Goal: Transaction & Acquisition: Purchase product/service

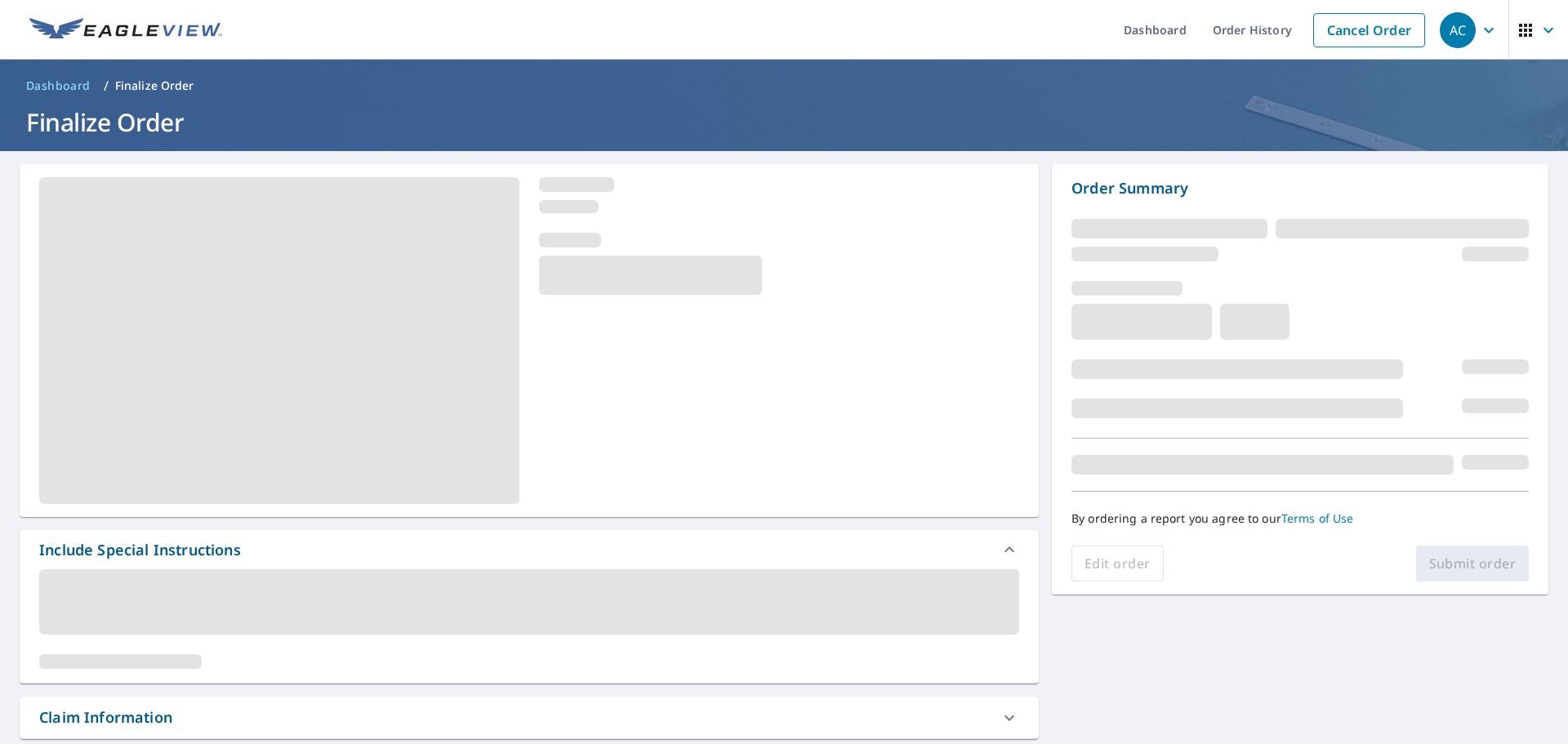
click at [1477, 568] on div "Edit order Submit order" at bounding box center [1299, 564] width 457 height 36
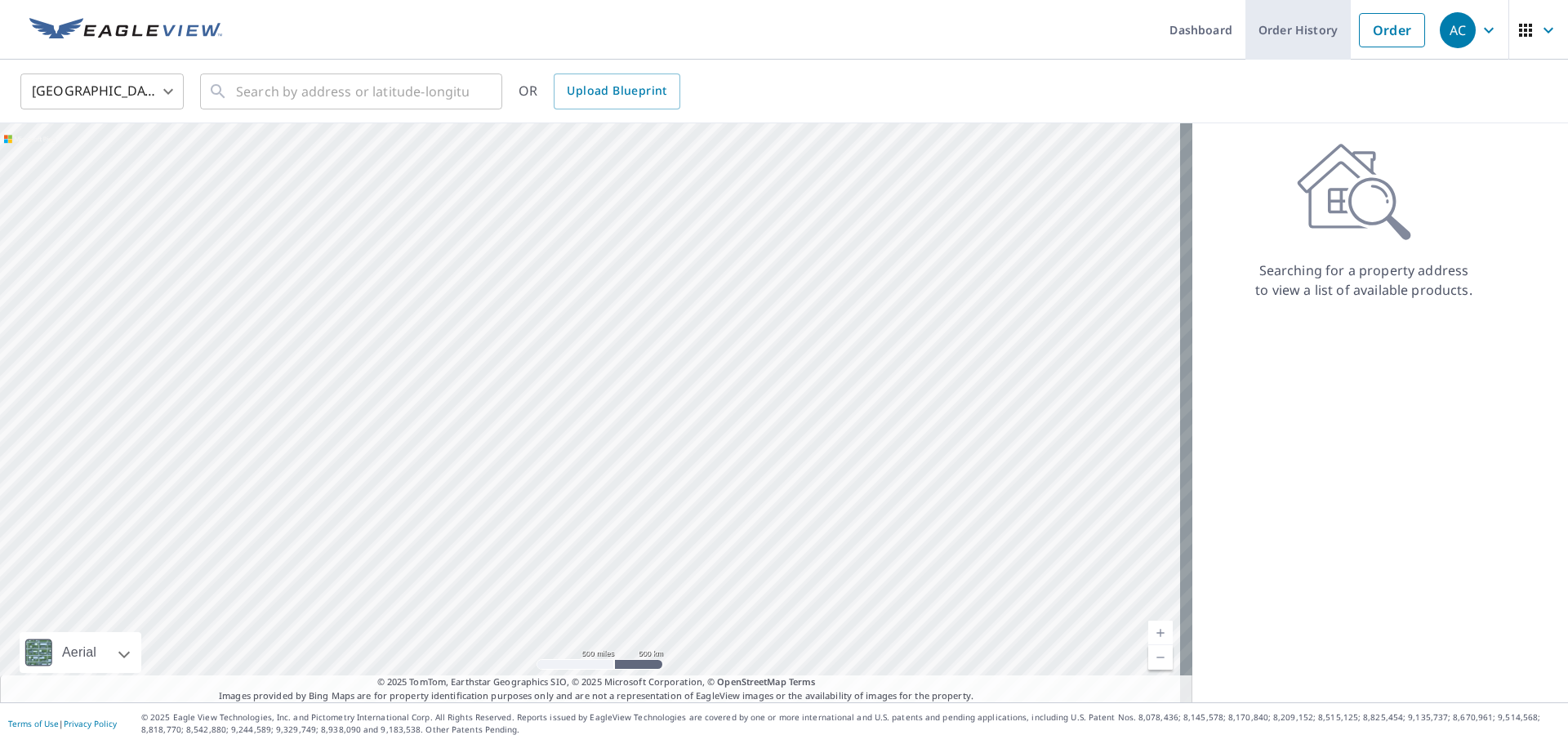
click at [1291, 43] on link "Order History" at bounding box center [1298, 29] width 105 height 59
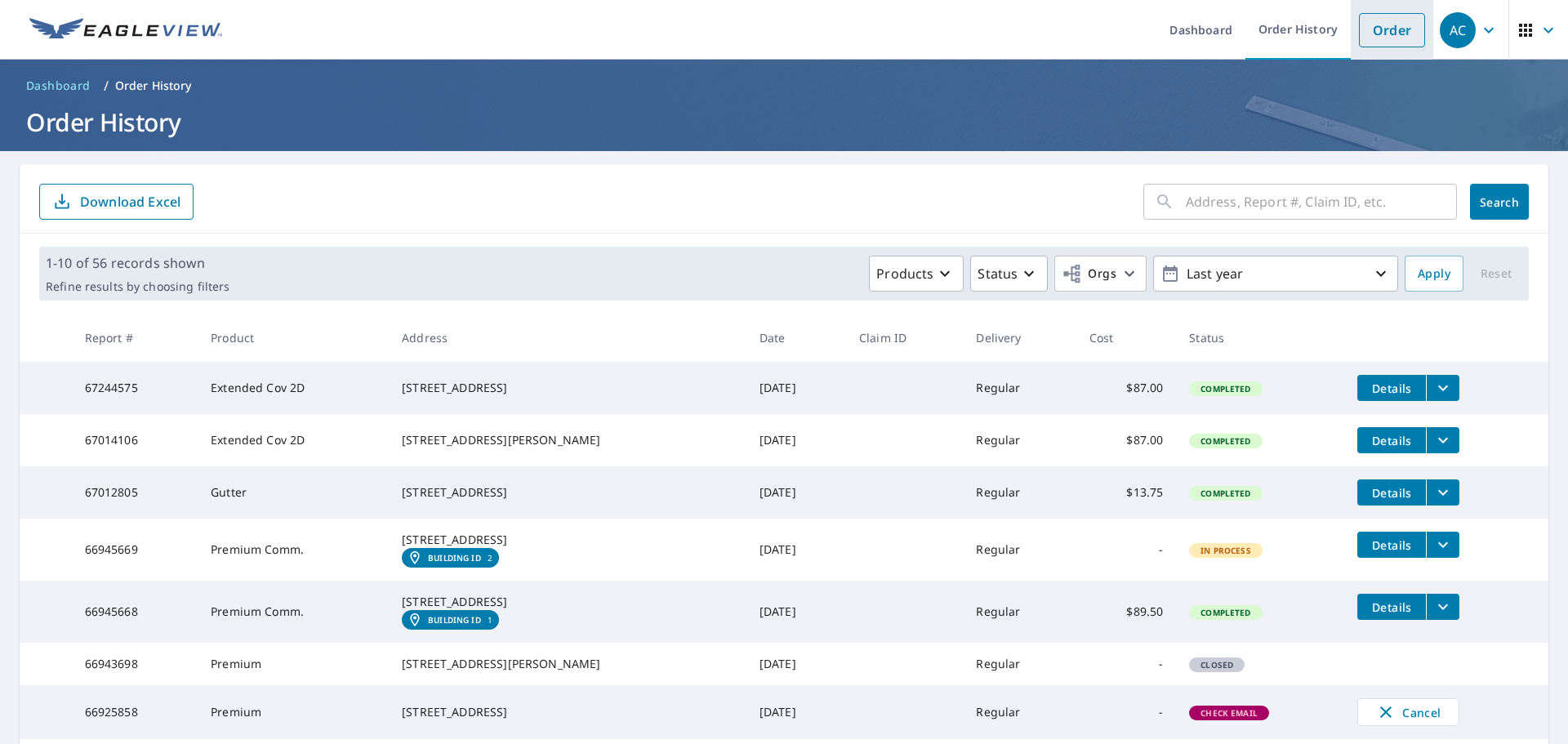
click at [1369, 26] on link "Order" at bounding box center [1391, 30] width 66 height 34
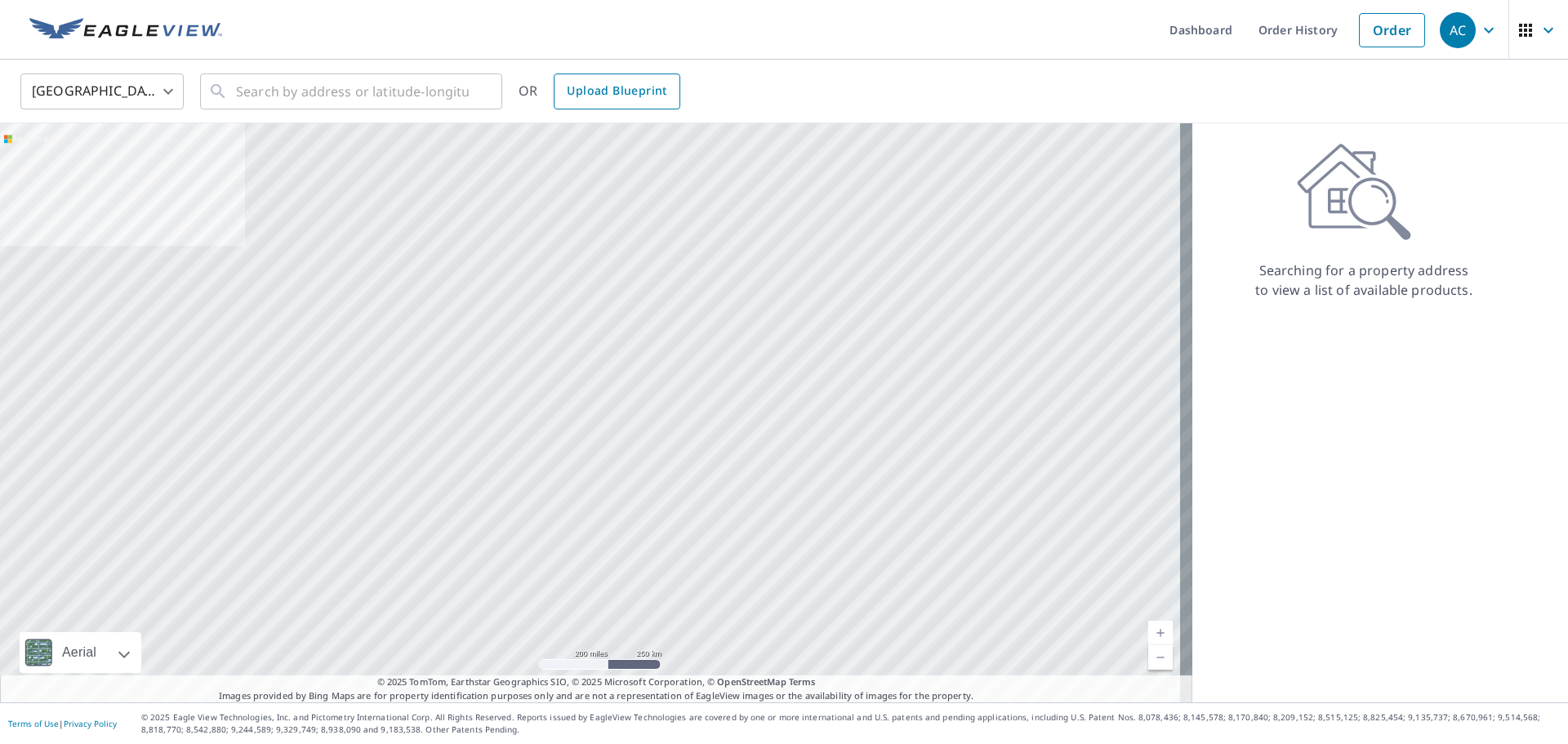
click at [662, 92] on span "Upload Blueprint" at bounding box center [617, 91] width 100 height 21
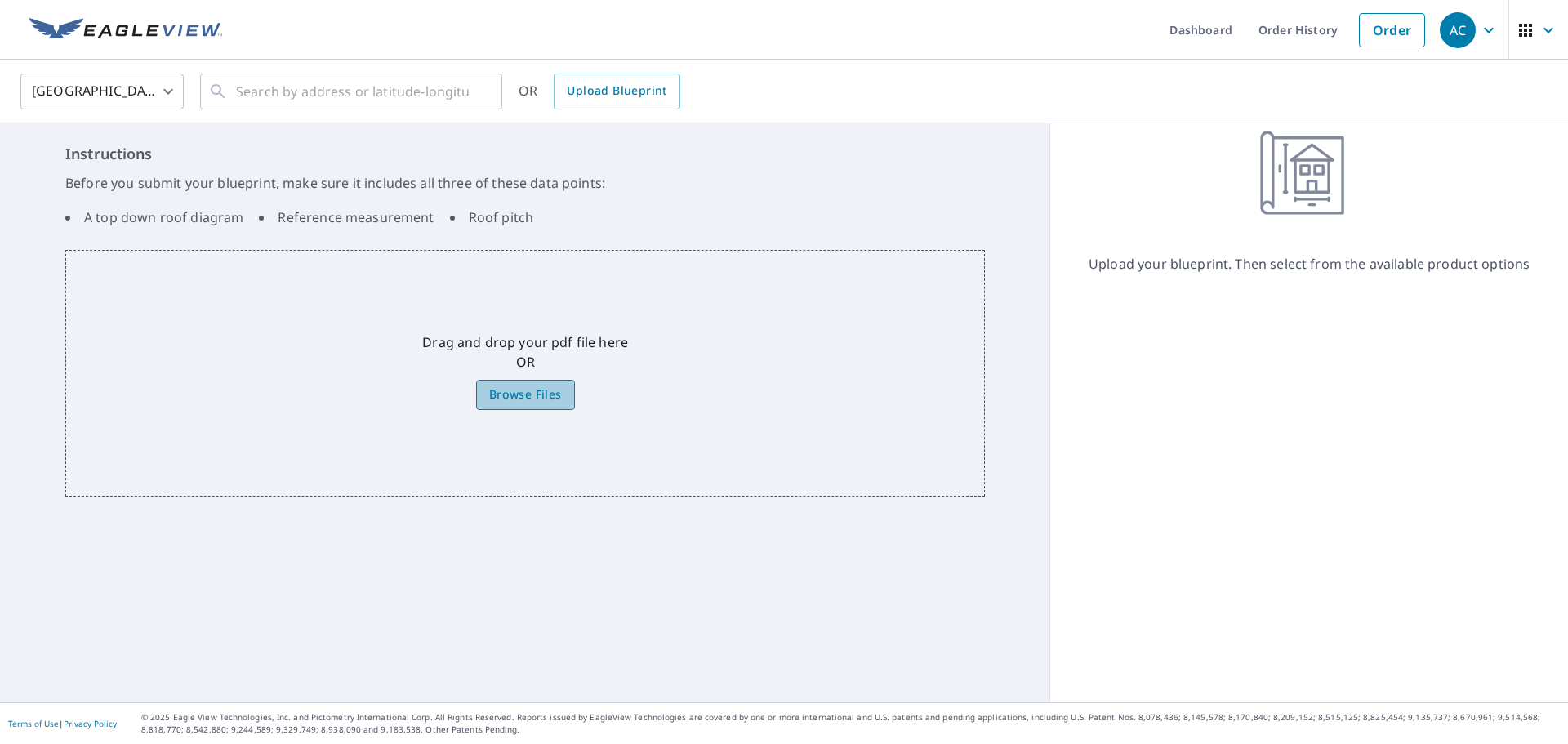
click at [508, 395] on span "Browse Files" at bounding box center [525, 395] width 72 height 21
click at [0, 0] on input "Browse Files" at bounding box center [0, 0] width 0 height 0
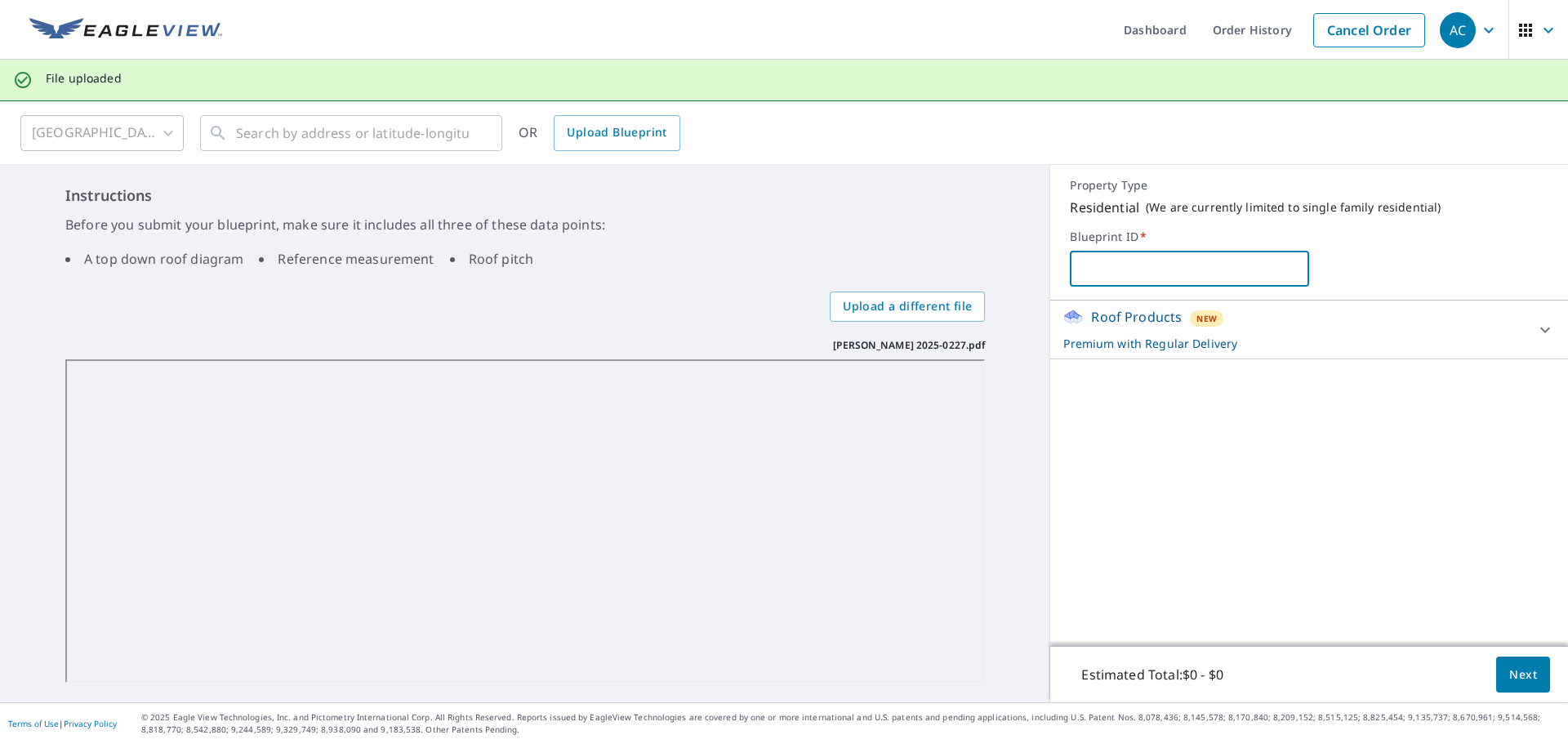
click at [1166, 263] on input "text" at bounding box center [1190, 269] width 239 height 46
type input "[STREET_ADDRESS]"
click at [1388, 333] on div "Roof Products New Premium with Regular Delivery" at bounding box center [1294, 330] width 462 height 45
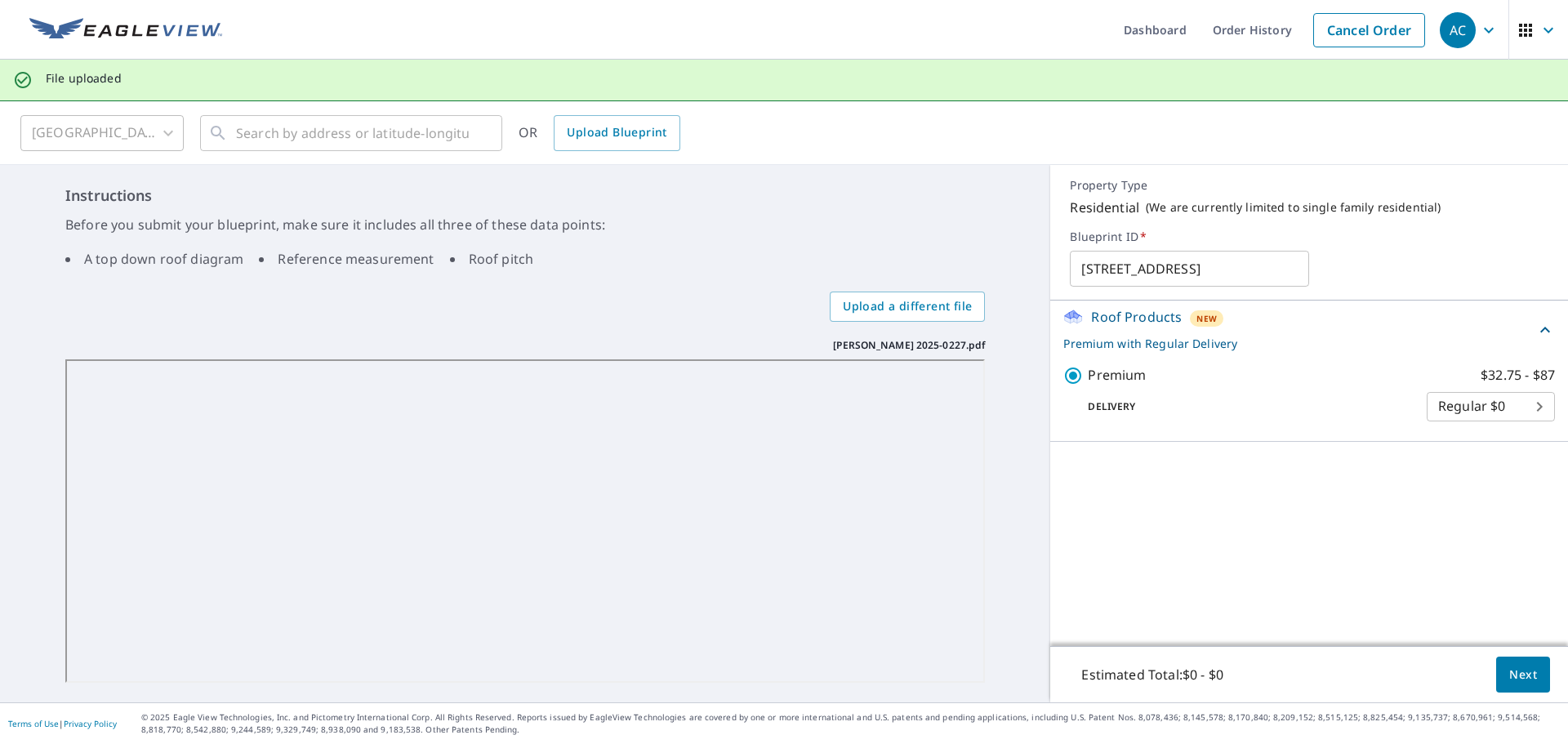
click at [1384, 333] on div "Roof Products New Premium with Regular Delivery" at bounding box center [1299, 330] width 472 height 45
click at [1513, 666] on span "Next" at bounding box center [1523, 675] width 28 height 21
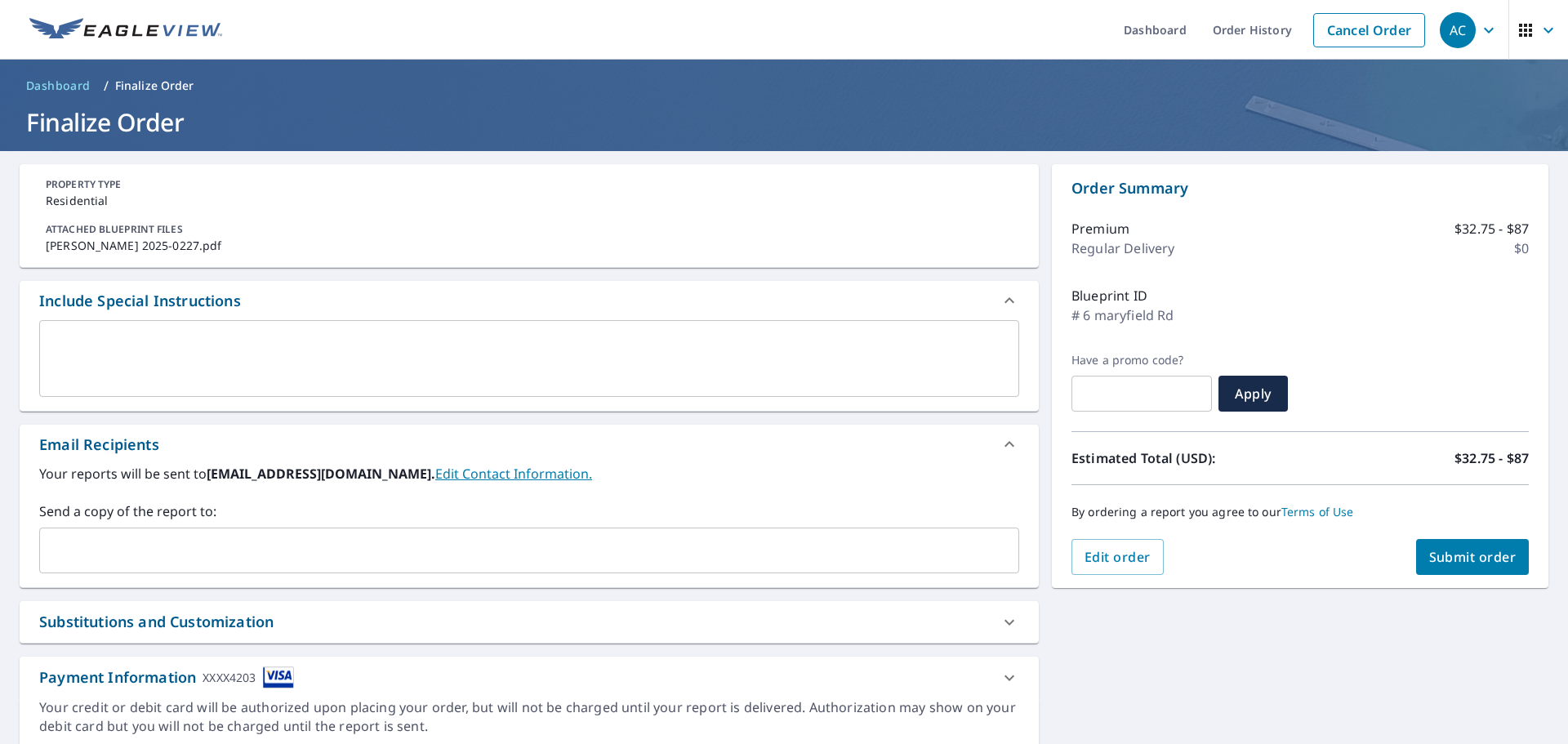
click at [1429, 555] on span "Submit order" at bounding box center [1472, 556] width 87 height 18
